Goal: Task Accomplishment & Management: Manage account settings

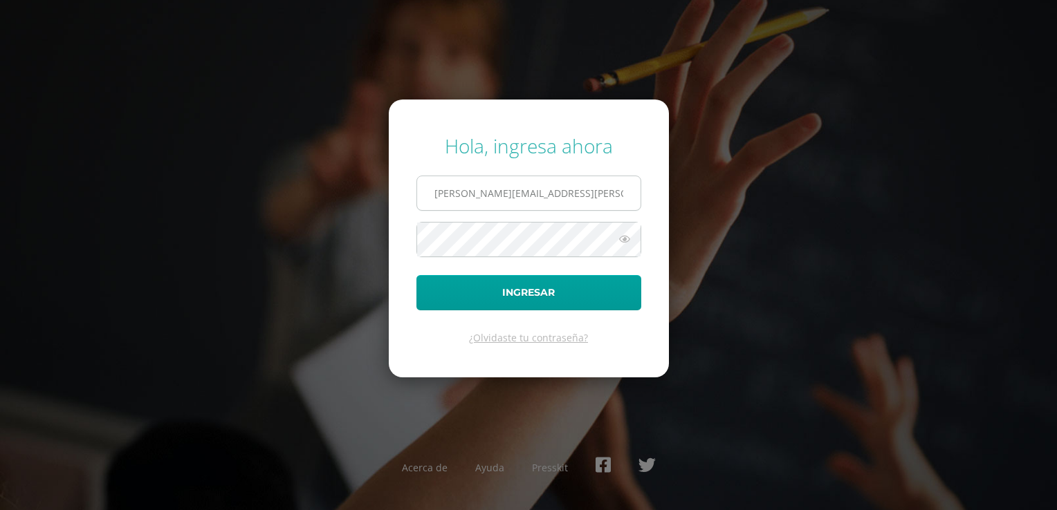
click at [487, 195] on input "victor.medina@liceoguatemala.edu.gt" at bounding box center [528, 193] width 223 height 34
click at [496, 195] on input "victor.medina@liceoguatemala.edu.gt" at bounding box center [528, 193] width 223 height 34
type input "[EMAIL_ADDRESS][PERSON_NAME][DOMAIN_NAME]"
click at [411, 245] on form "Hola, ingresa ahora nanci.nunez@liceoguatemala.edu.gt Ingresar ¿Olvidaste tu co…" at bounding box center [529, 239] width 280 height 278
click at [416, 275] on button "Ingresar" at bounding box center [528, 292] width 225 height 35
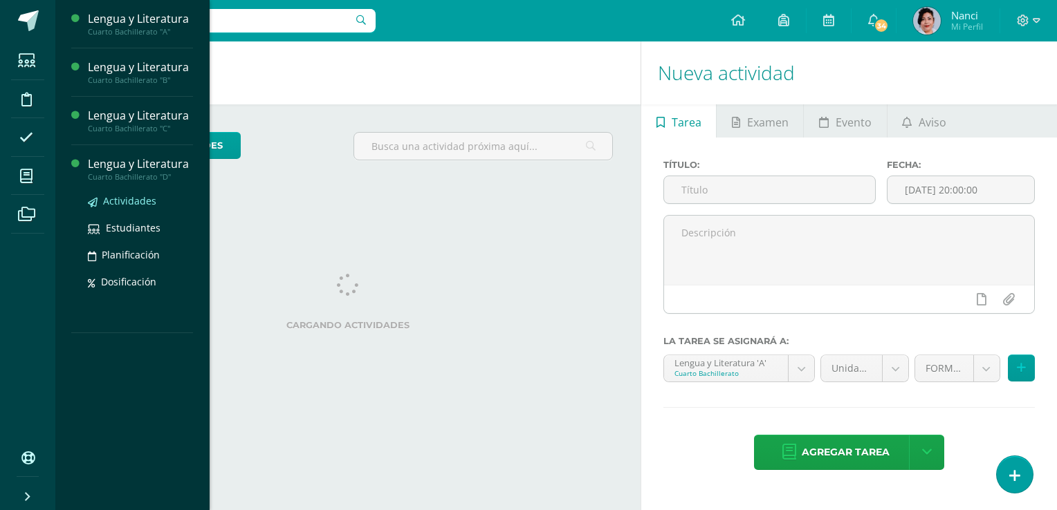
click at [136, 199] on span "Actividades" at bounding box center [129, 200] width 53 height 13
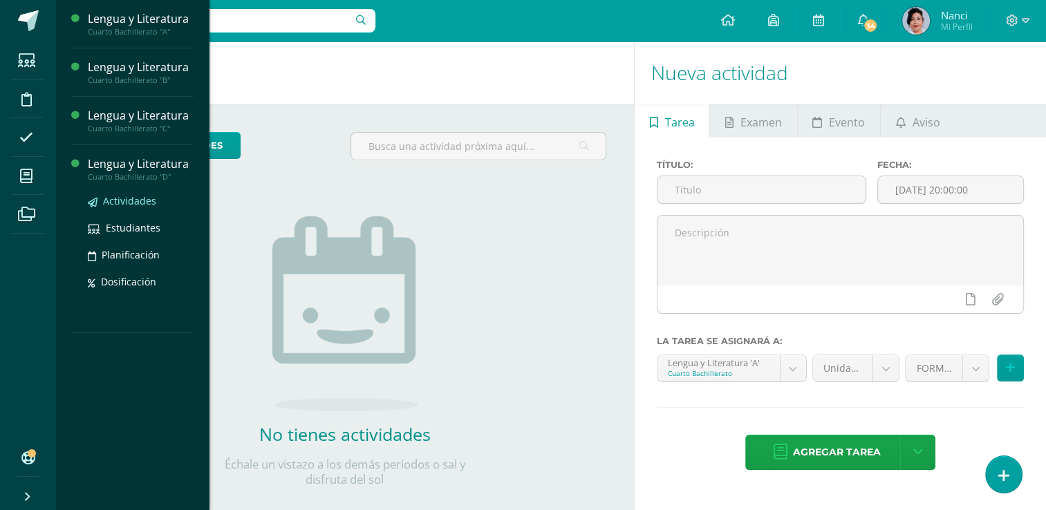
click at [127, 201] on span "Actividades" at bounding box center [129, 200] width 53 height 13
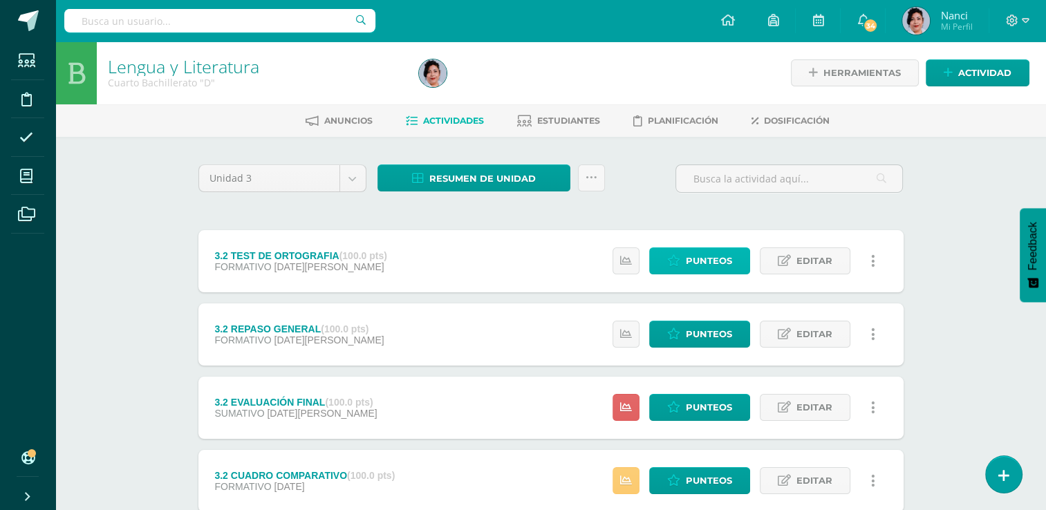
click at [693, 259] on span "Punteos" at bounding box center [709, 261] width 46 height 26
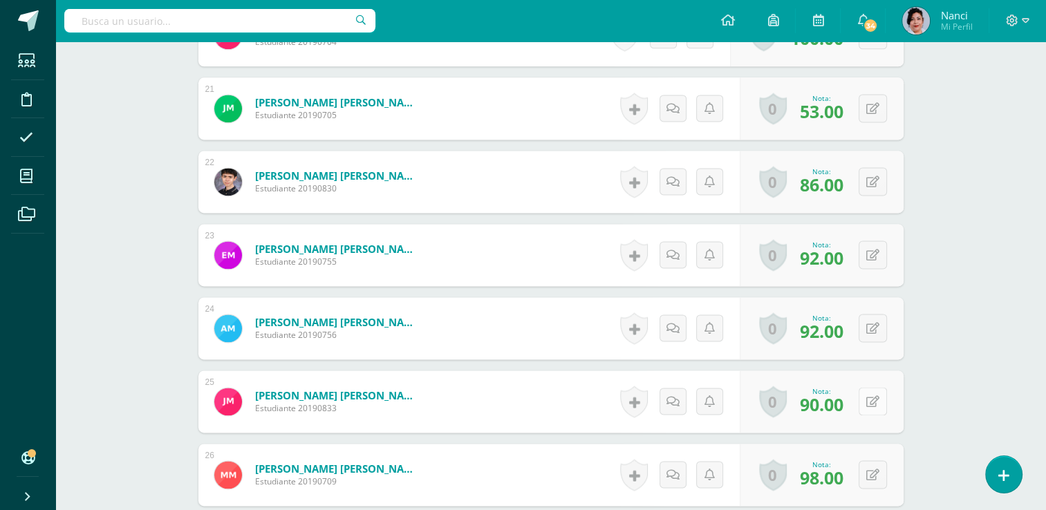
scroll to position [1870, 0]
click at [873, 398] on button at bounding box center [882, 401] width 29 height 29
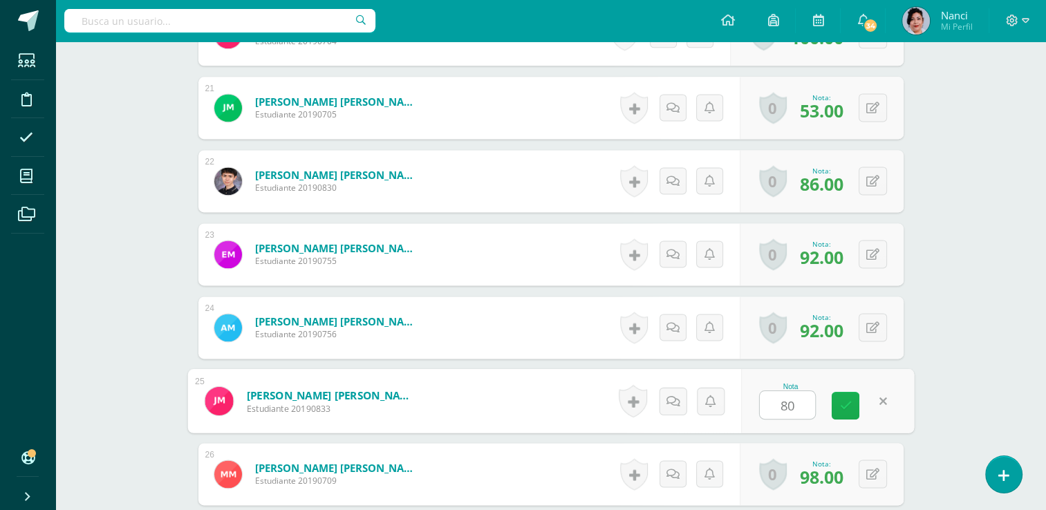
type input "8"
type input "90"
click at [846, 400] on icon at bounding box center [845, 406] width 12 height 12
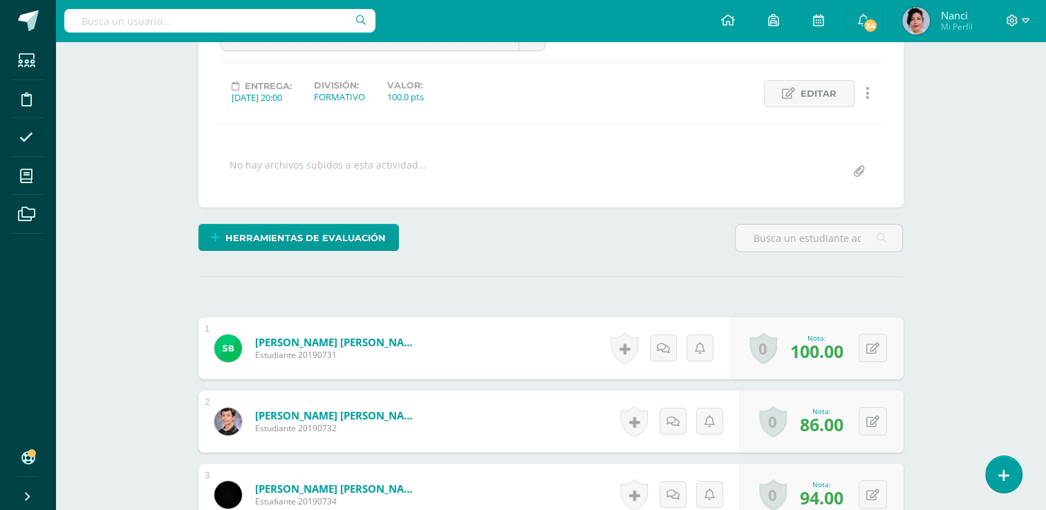
scroll to position [0, 0]
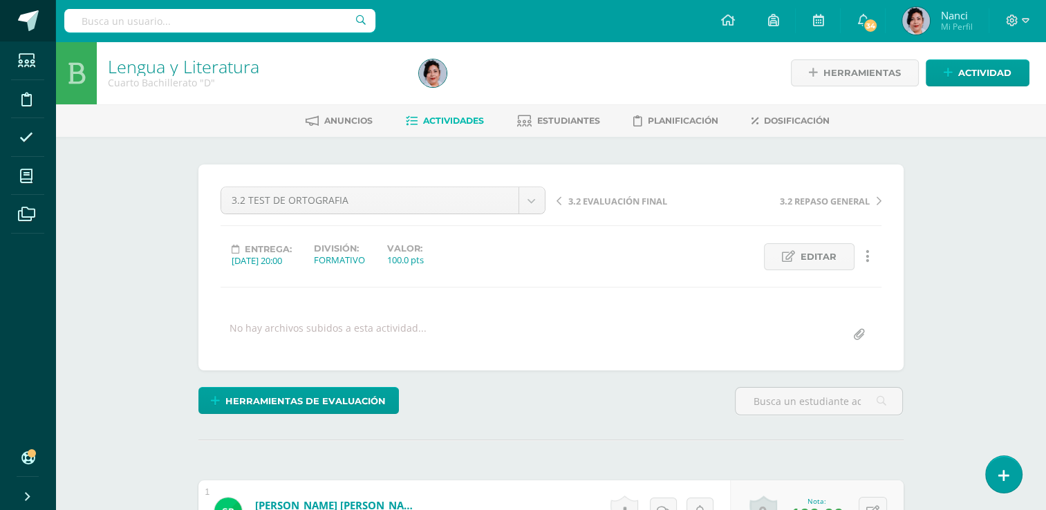
click at [31, 24] on span at bounding box center [28, 20] width 21 height 21
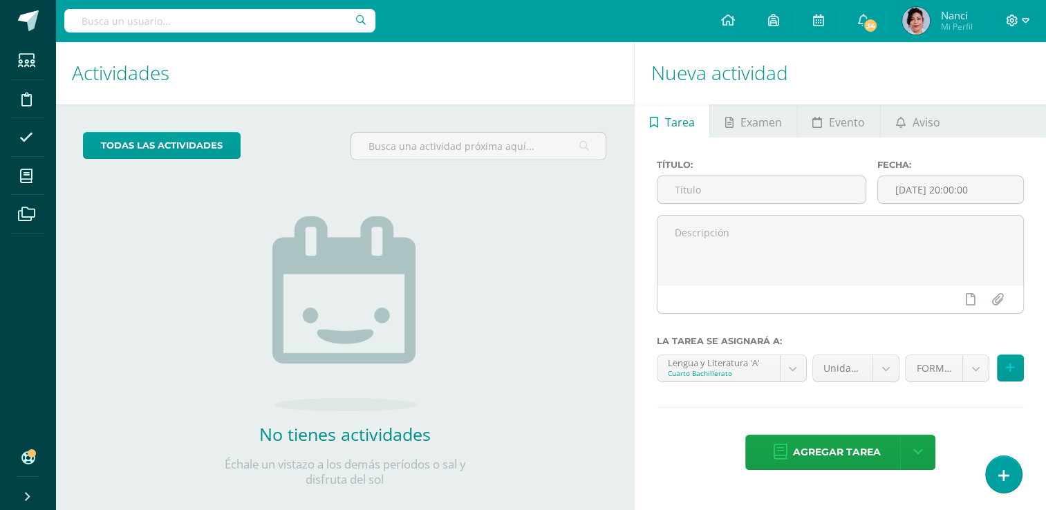
click at [1023, 18] on icon at bounding box center [1026, 21] width 8 height 12
click at [990, 90] on span "Cerrar sesión" at bounding box center [982, 93] width 62 height 13
